Goal: Obtain resource: Obtain resource

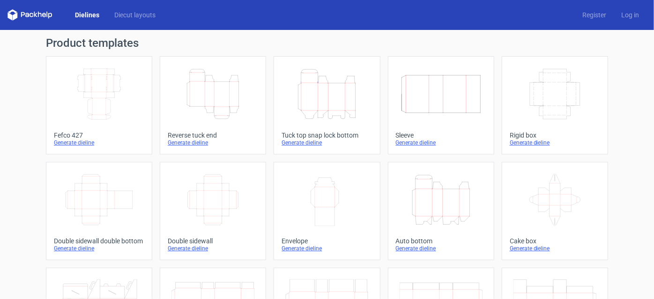
click at [85, 102] on icon "Width Depth Height" at bounding box center [99, 94] width 83 height 52
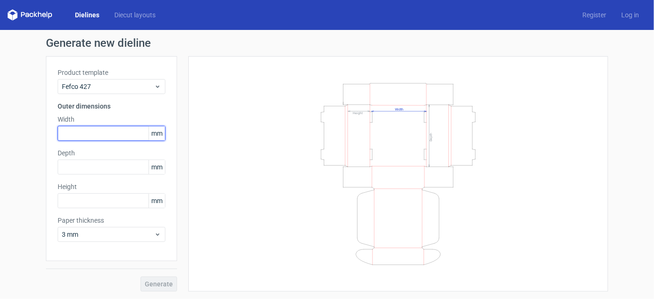
click at [103, 134] on input "text" at bounding box center [112, 133] width 108 height 15
type input "420"
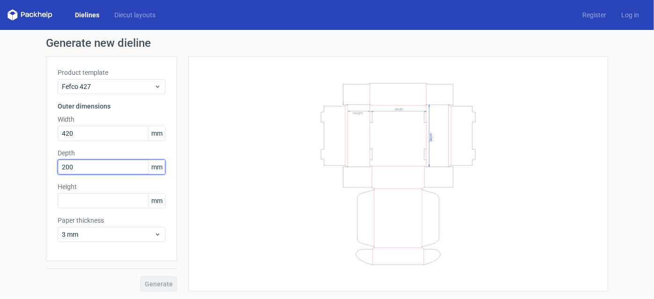
type input "200"
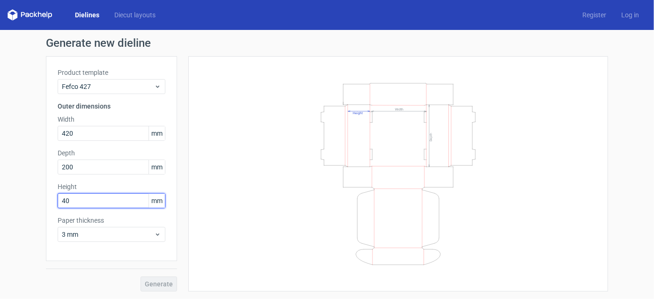
type input "40"
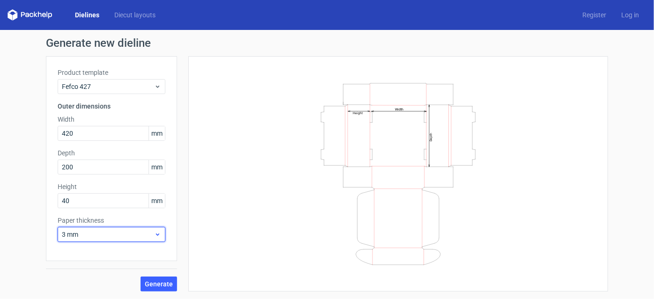
click at [157, 235] on use at bounding box center [157, 235] width 3 height 2
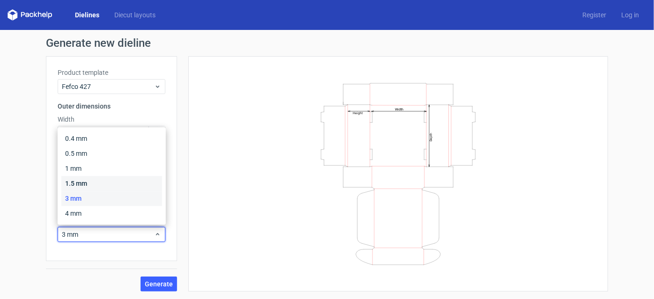
click at [76, 184] on div "1.5 mm" at bounding box center [111, 183] width 101 height 15
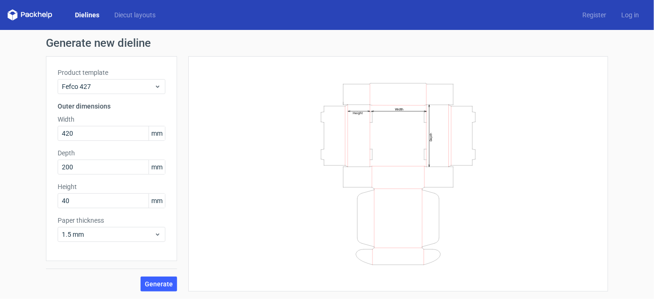
click at [8, 222] on div "Generate new dieline Product template Fefco 427 Outer dimensions Width 420 mm D…" at bounding box center [327, 164] width 654 height 269
click at [158, 282] on span "Generate" at bounding box center [159, 284] width 28 height 7
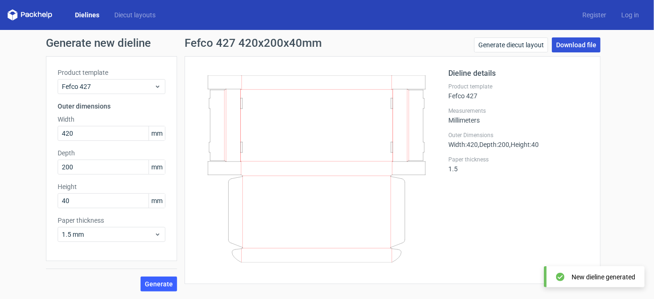
click at [578, 44] on link "Download file" at bounding box center [576, 44] width 49 height 15
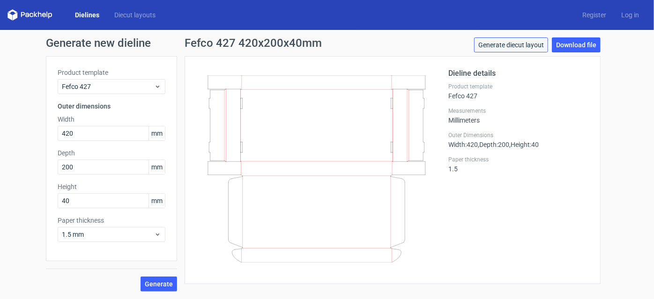
click at [509, 43] on link "Generate diecut layout" at bounding box center [511, 44] width 74 height 15
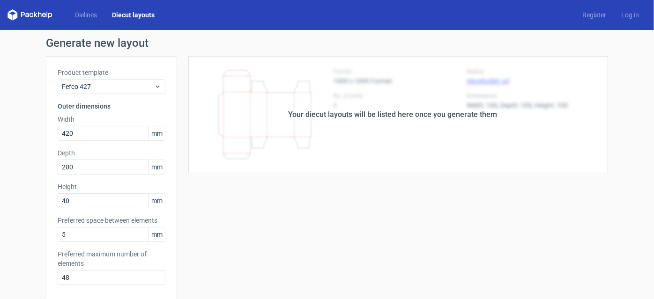
click at [618, 79] on div "Generate new layout Product template Fefco 427 Outer dimensions Width 420 mm De…" at bounding box center [327, 267] width 654 height 474
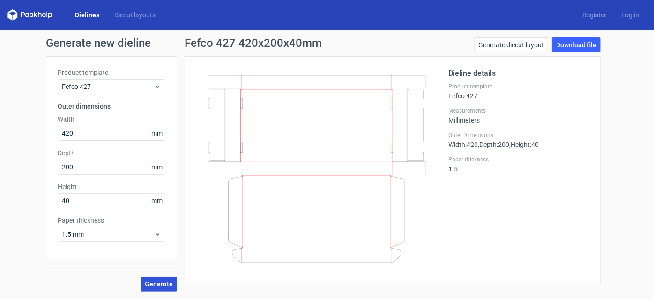
click at [159, 283] on span "Generate" at bounding box center [159, 284] width 28 height 7
click at [581, 46] on link "Download file" at bounding box center [576, 44] width 49 height 15
